Goal: Task Accomplishment & Management: Use online tool/utility

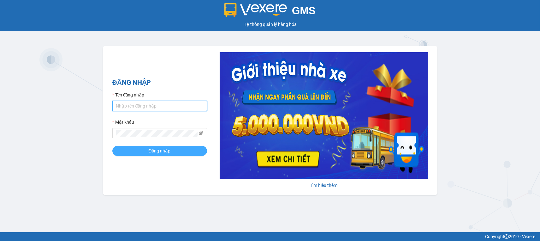
type input "khanhbl.hao"
click at [142, 152] on button "Đăng nhập" at bounding box center [159, 151] width 95 height 10
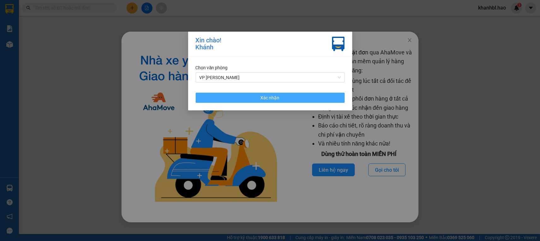
click at [296, 99] on button "Xác nhận" at bounding box center [270, 98] width 149 height 10
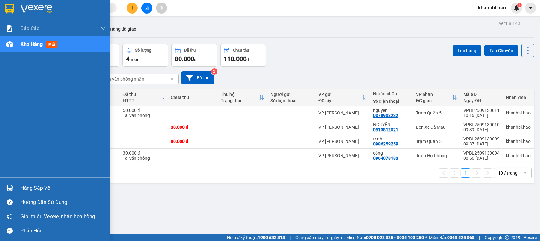
click at [7, 6] on img at bounding box center [9, 8] width 8 height 9
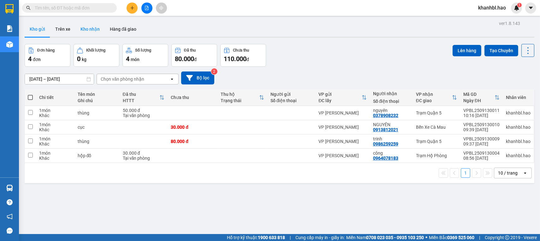
click at [88, 29] on button "Kho nhận" at bounding box center [89, 28] width 29 height 15
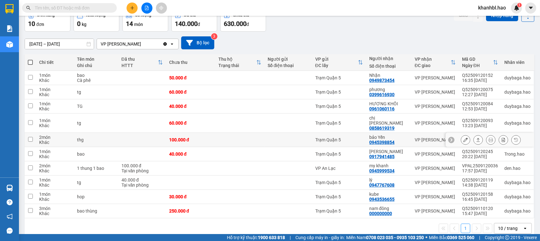
scroll to position [39, 0]
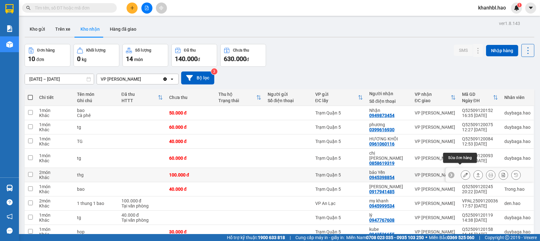
click at [464, 172] on icon at bounding box center [466, 174] width 4 height 4
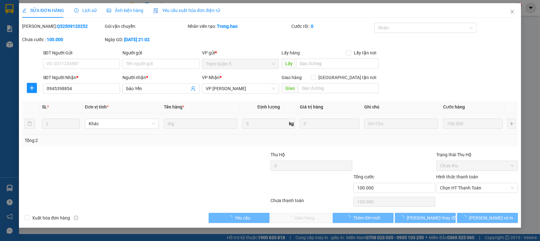
type input "0945398854"
type input "bảo Yến"
type input "100.000"
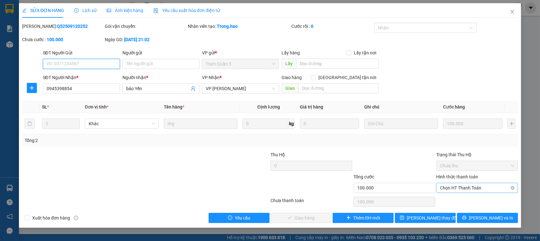
click at [468, 186] on span "Chọn HT Thanh Toán" at bounding box center [478, 187] width 74 height 9
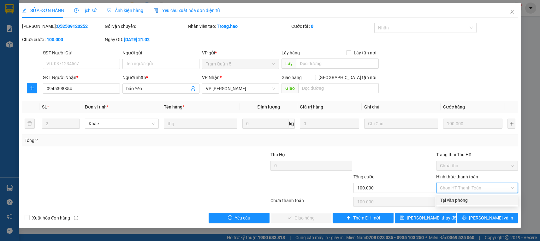
drag, startPoint x: 468, startPoint y: 201, endPoint x: 441, endPoint y: 208, distance: 27.3
click at [467, 201] on div "Tại văn phòng" at bounding box center [478, 199] width 74 height 7
type input "0"
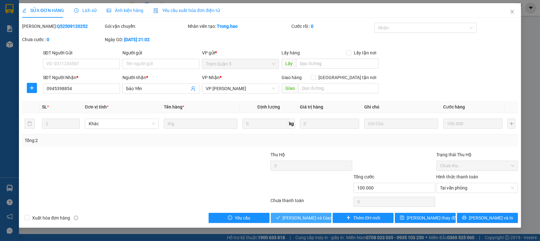
click at [308, 216] on span "Lưu và Giao hàng" at bounding box center [313, 217] width 61 height 7
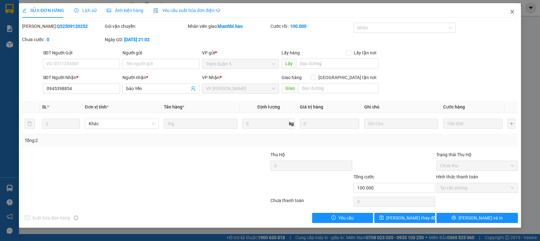
click at [513, 11] on icon "close" at bounding box center [512, 11] width 5 height 5
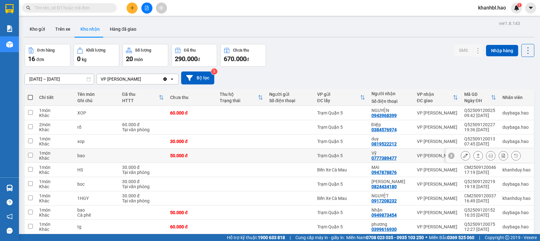
scroll to position [39, 0]
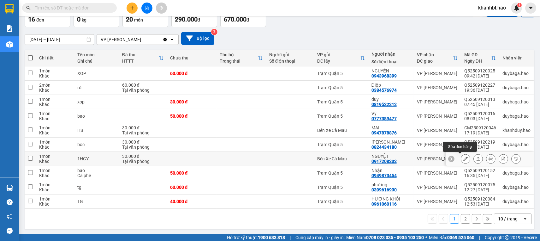
click at [464, 159] on icon at bounding box center [466, 158] width 4 height 4
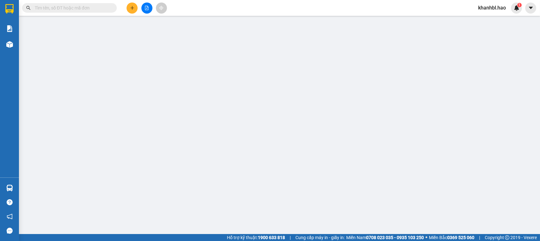
type input "0917208232"
type input "NGUYỆT"
type input "30.000"
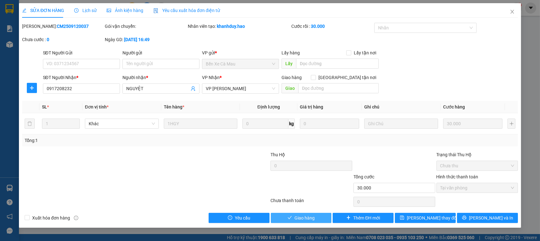
click at [321, 215] on button "Giao hàng" at bounding box center [301, 218] width 61 height 10
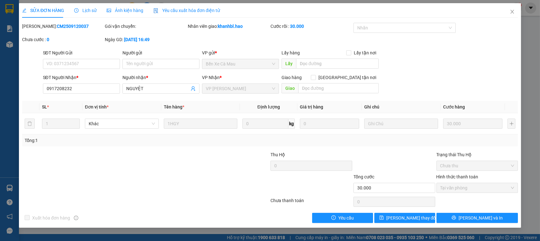
click at [0, 62] on div "SỬA ĐƠN HÀNG Lịch sử Ảnh kiện hàng Yêu cầu xuất hóa đơn điện tử Total Paid Fee …" at bounding box center [270, 120] width 540 height 241
click at [513, 13] on icon "close" at bounding box center [512, 11] width 5 height 5
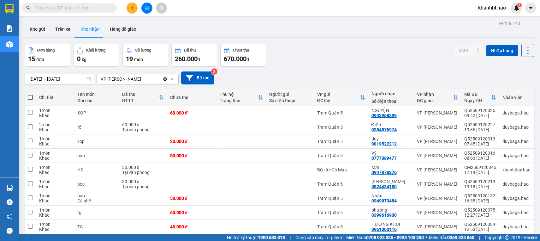
click at [88, 28] on button "Kho nhận" at bounding box center [89, 28] width 29 height 15
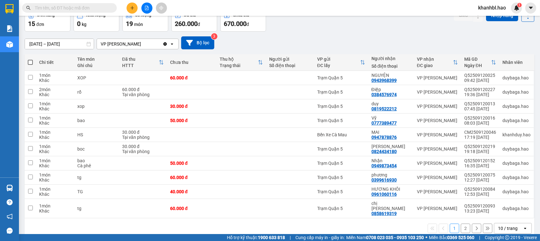
click at [461, 223] on button "2" at bounding box center [465, 227] width 9 height 9
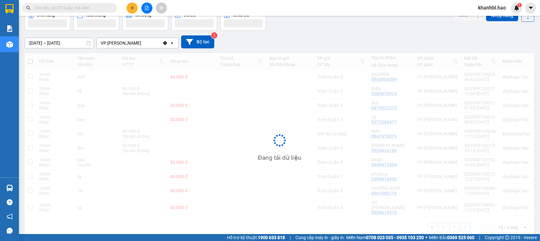
scroll to position [29, 0]
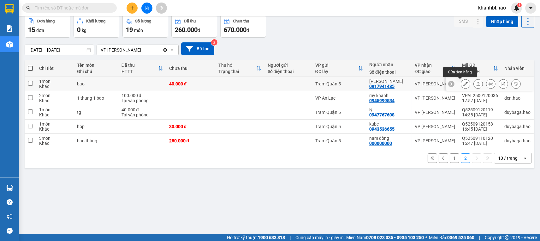
click at [464, 83] on icon at bounding box center [466, 83] width 4 height 4
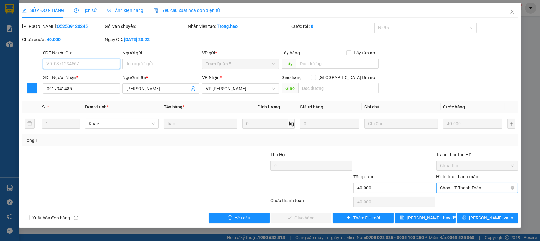
click at [489, 189] on span "Chọn HT Thanh Toán" at bounding box center [478, 187] width 74 height 9
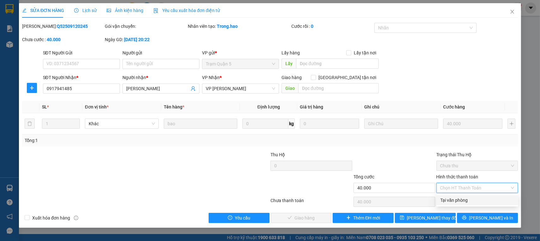
click at [469, 199] on div "Tại văn phòng" at bounding box center [478, 199] width 74 height 7
type input "0"
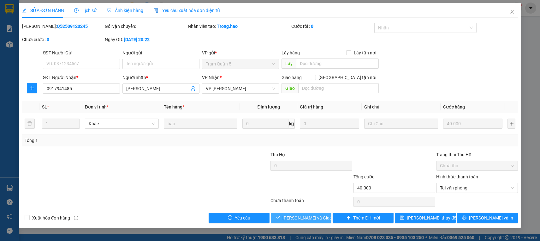
click at [320, 215] on span "Lưu và Giao hàng" at bounding box center [313, 217] width 61 height 7
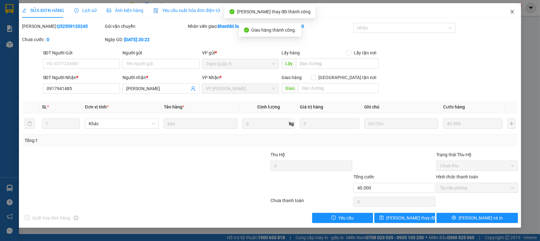
click at [513, 13] on icon "close" at bounding box center [512, 12] width 3 height 4
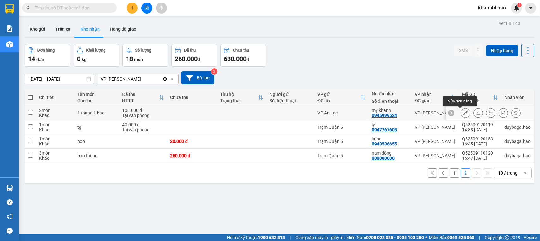
click at [464, 112] on icon at bounding box center [466, 113] width 4 height 4
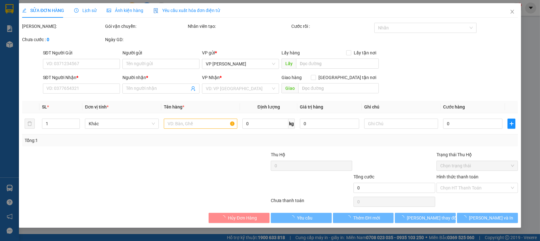
type input "0945999534"
type input "my khanh"
type input "100.000"
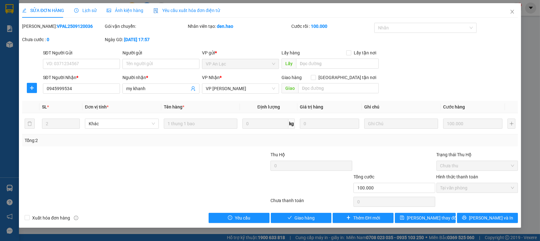
click at [134, 10] on span "Ảnh kiện hàng" at bounding box center [125, 10] width 37 height 5
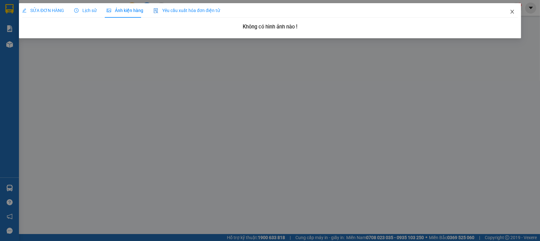
click at [512, 12] on icon "close" at bounding box center [512, 11] width 5 height 5
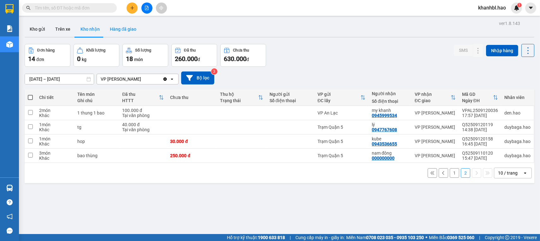
click at [124, 31] on button "Hàng đã giao" at bounding box center [123, 28] width 37 height 15
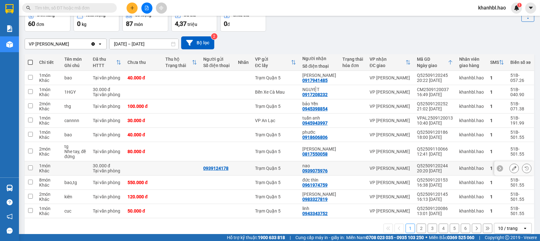
scroll to position [45, 0]
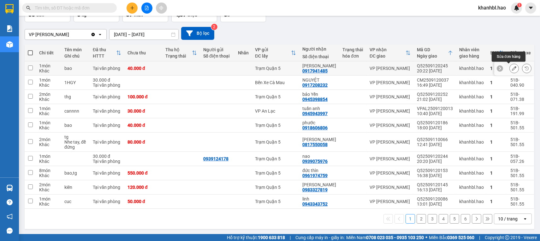
click at [512, 68] on icon at bounding box center [514, 68] width 4 height 4
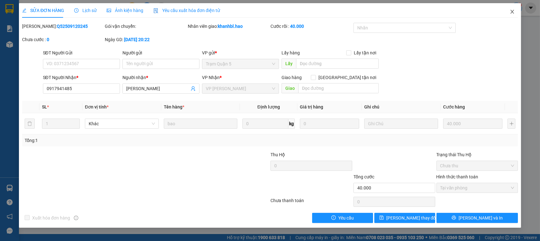
click at [513, 11] on span "Close" at bounding box center [513, 12] width 18 height 18
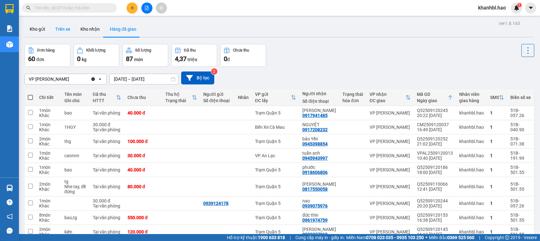
click at [60, 30] on button "Trên xe" at bounding box center [62, 28] width 25 height 15
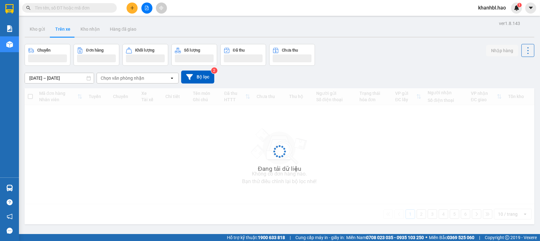
click at [60, 30] on button "Trên xe" at bounding box center [62, 28] width 25 height 15
